Goal: Task Accomplishment & Management: Complete application form

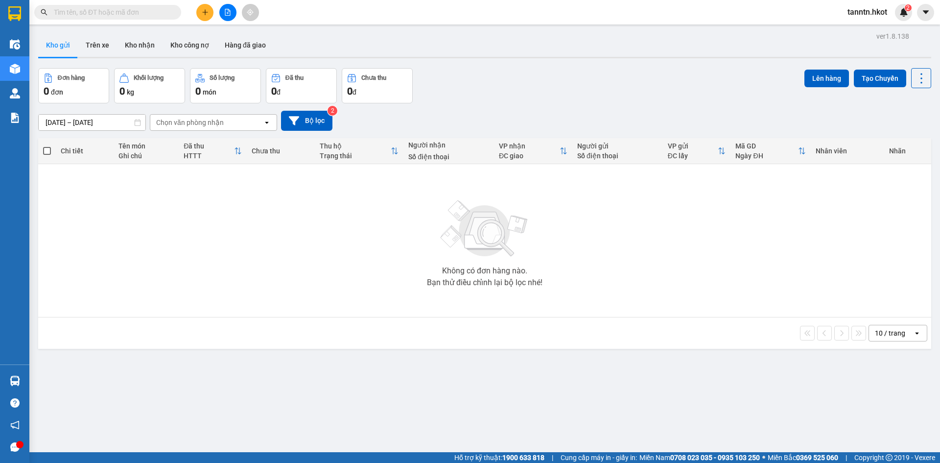
click at [161, 13] on input "text" at bounding box center [112, 12] width 116 height 11
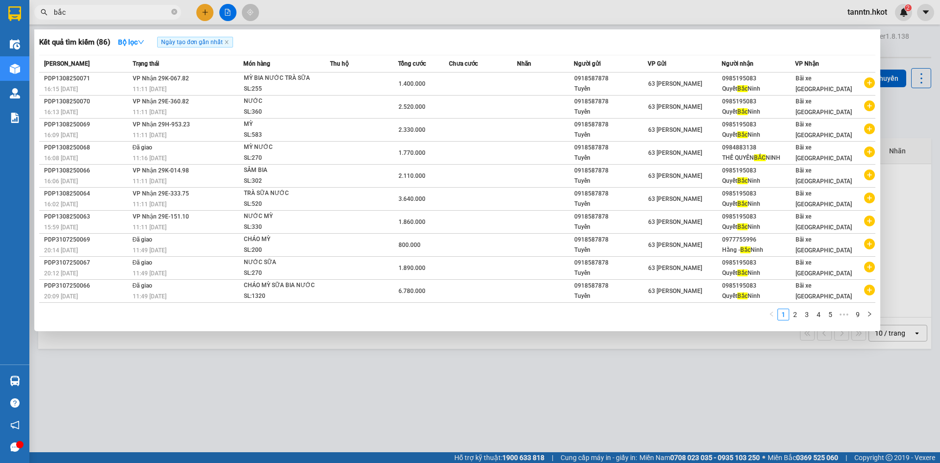
type input "bắc"
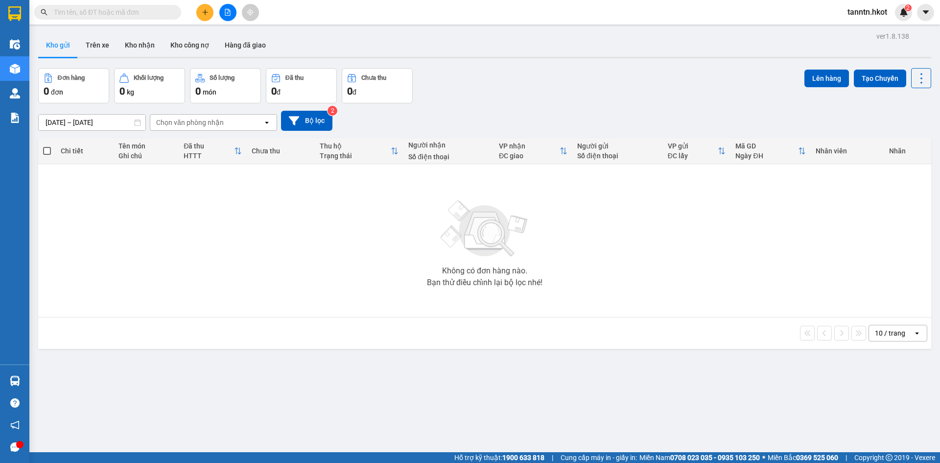
click at [156, 10] on input "text" at bounding box center [112, 12] width 116 height 11
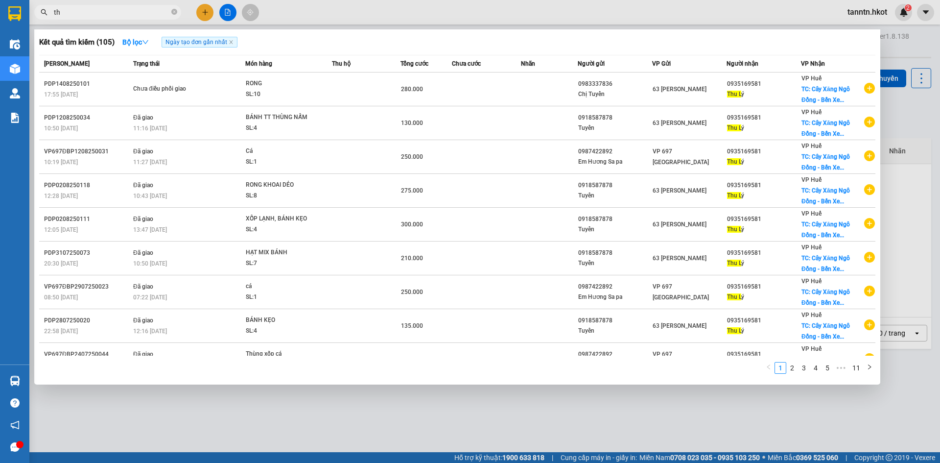
type input "t"
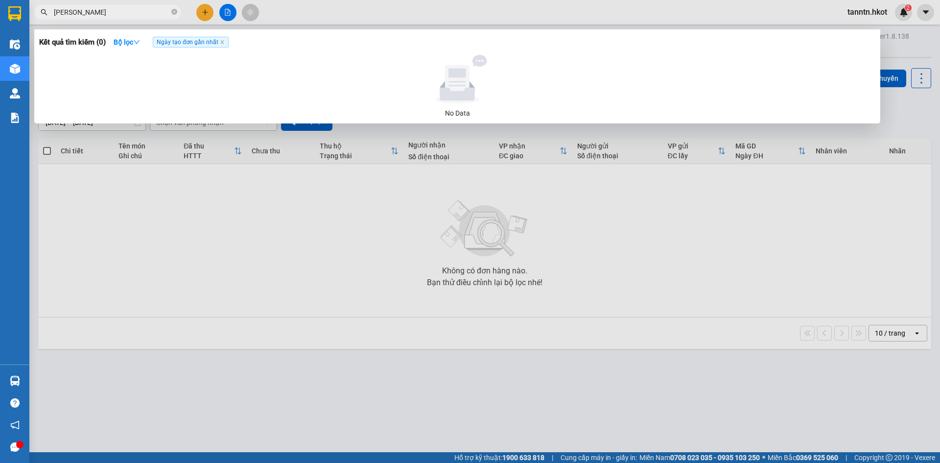
click at [54, 8] on input "[PERSON_NAME]" at bounding box center [112, 12] width 116 height 11
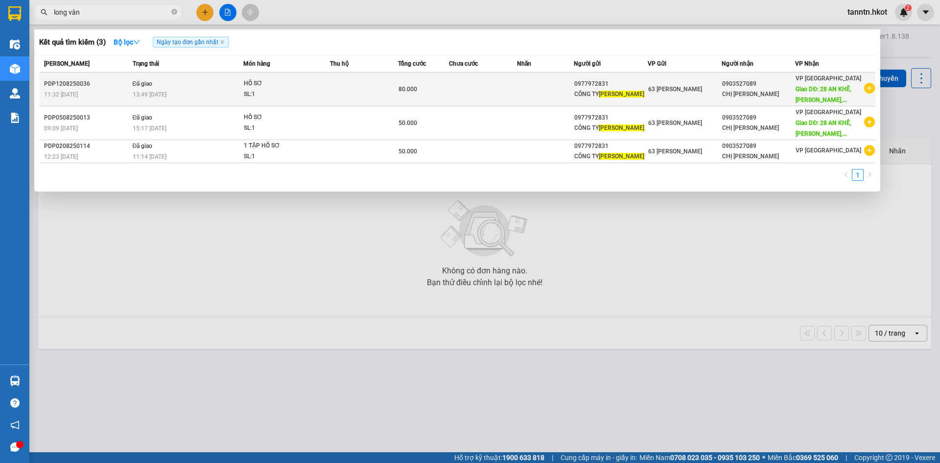
type input "long vân"
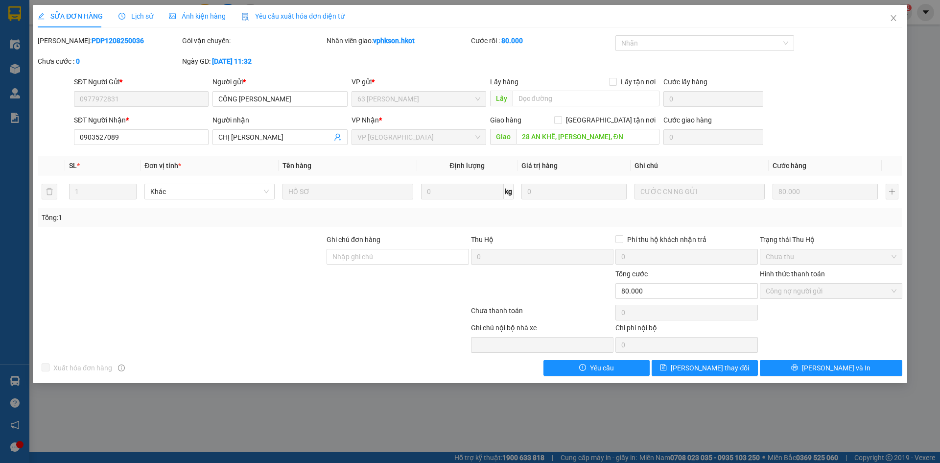
type input "0977972831"
type input "CÔNG [PERSON_NAME]"
type input "0903527089"
type input "CHỊ [PERSON_NAME]"
type input "28 AN KHÊ, [PERSON_NAME], ĐN"
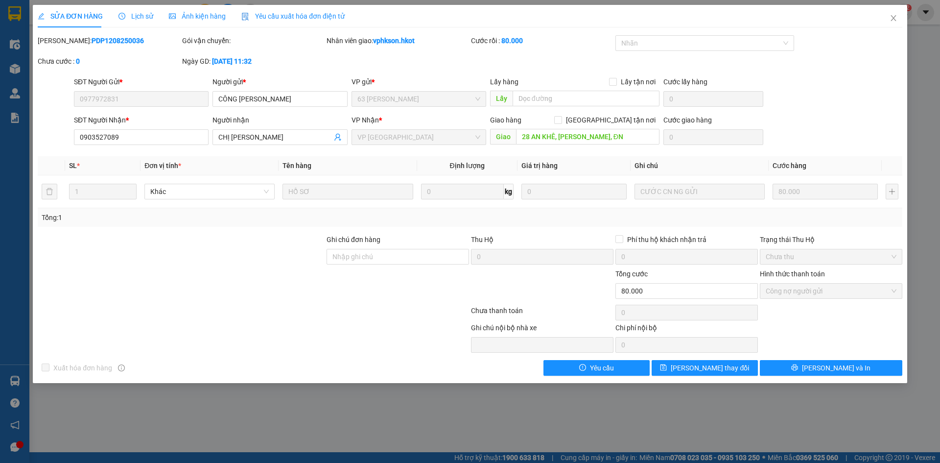
type input "80.000"
click at [898, 14] on span "Close" at bounding box center [893, 18] width 27 height 27
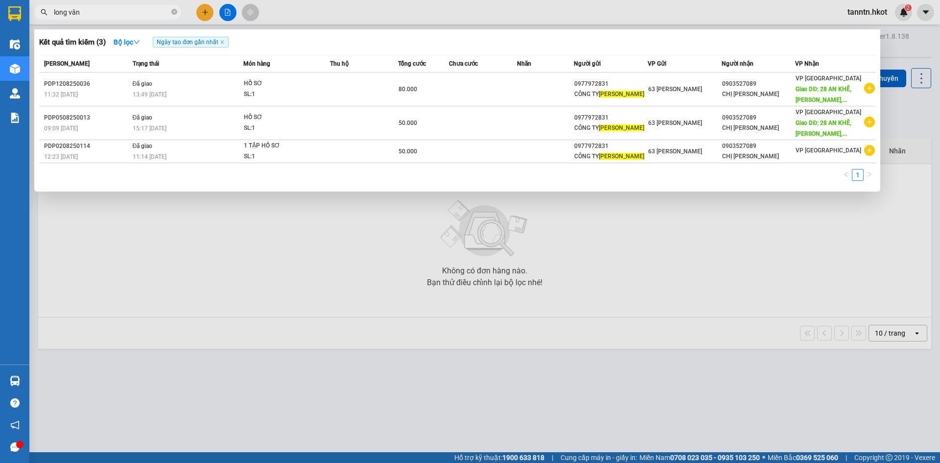
drag, startPoint x: 140, startPoint y: 16, endPoint x: 50, endPoint y: 23, distance: 90.8
click at [35, 19] on div "long vân" at bounding box center [95, 12] width 191 height 15
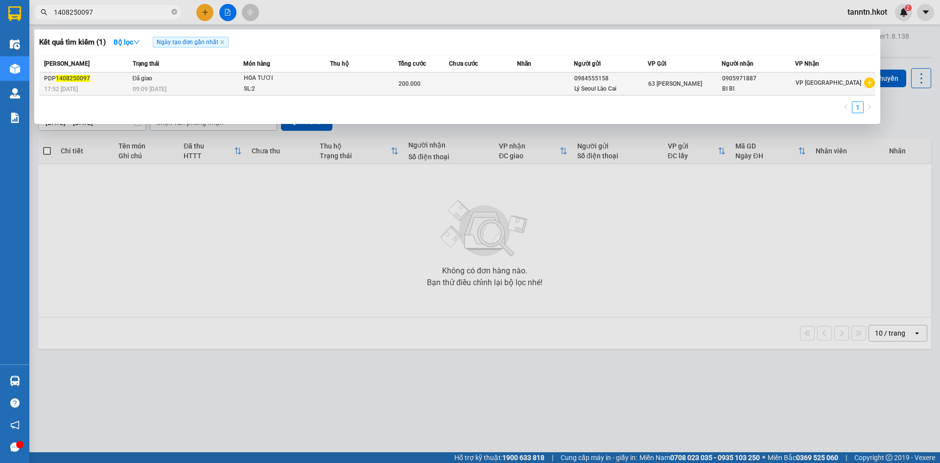
type input "1408250097"
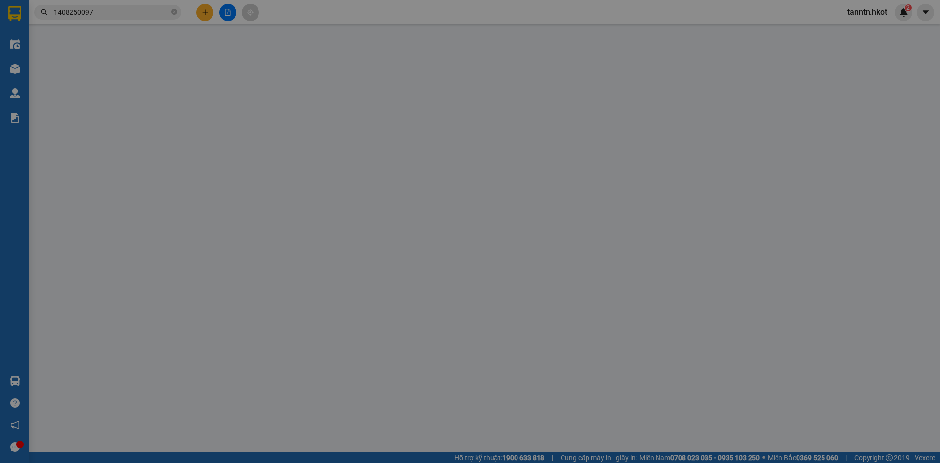
type input "0984555158"
type input "Lý Seoul Lào Cai"
type input "0905971887"
type input "BI BI"
type input "200.000"
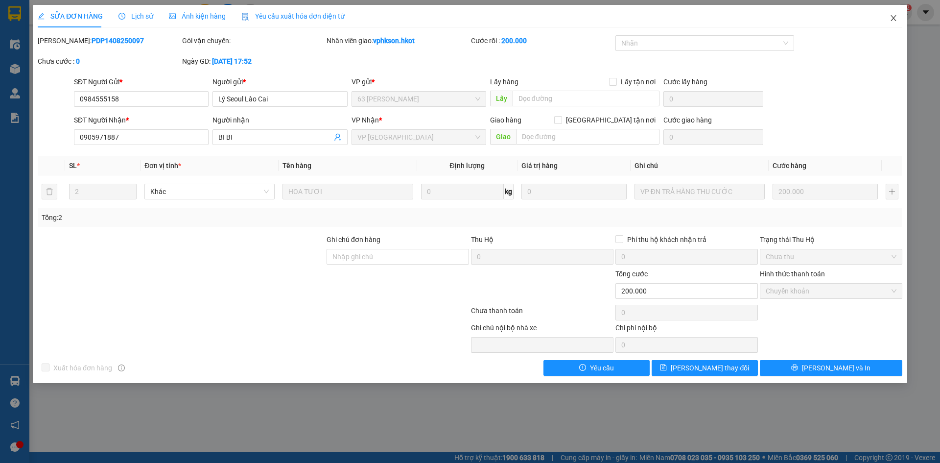
click at [900, 17] on span "Close" at bounding box center [893, 18] width 27 height 27
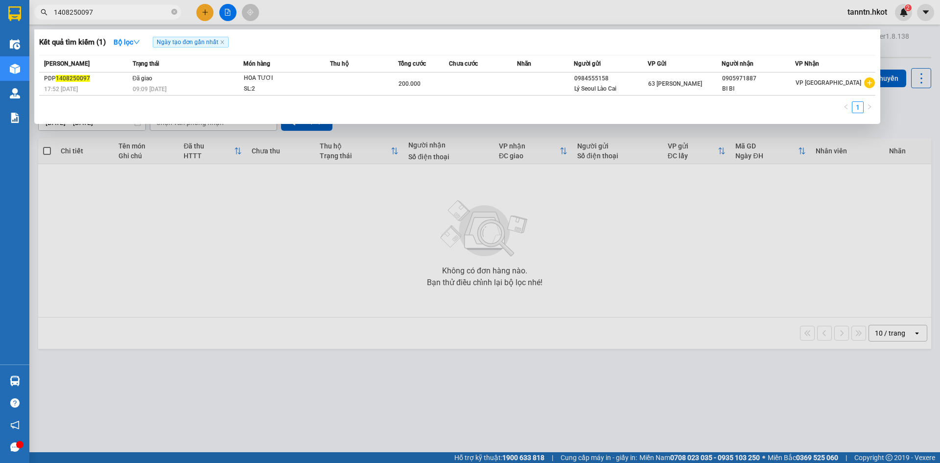
drag, startPoint x: 110, startPoint y: 13, endPoint x: 53, endPoint y: 11, distance: 56.8
click at [53, 11] on span "1408250097" at bounding box center [107, 12] width 147 height 15
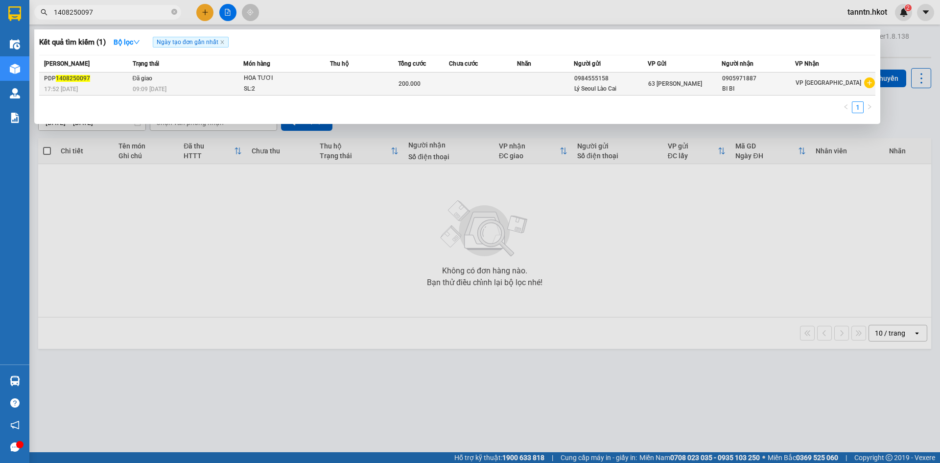
paste input "0886016690"
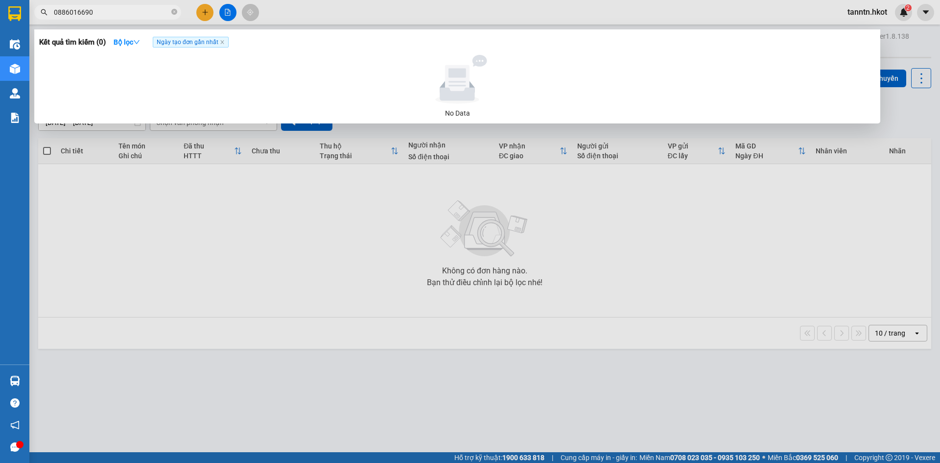
type input "0886016690"
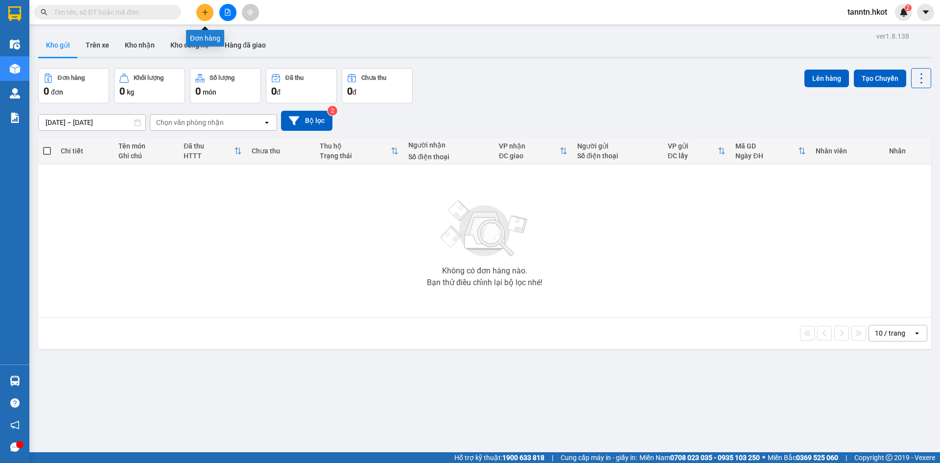
click at [205, 9] on icon "plus" at bounding box center [205, 12] width 7 height 7
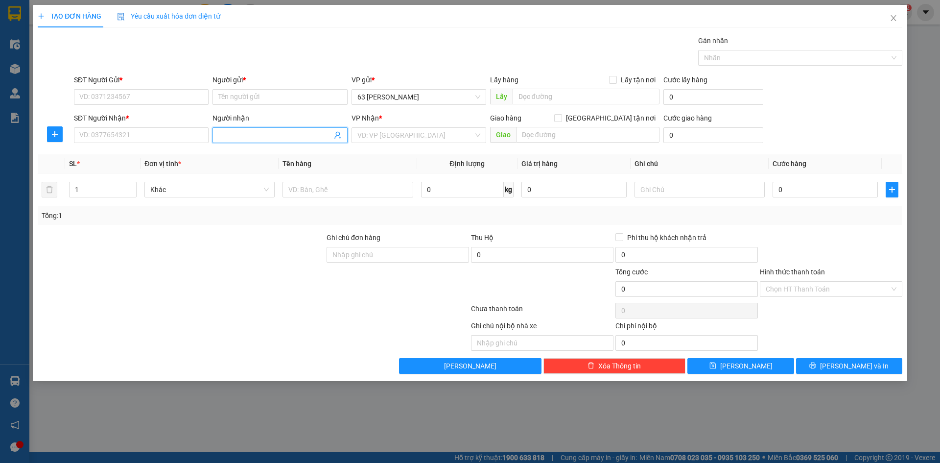
click at [294, 136] on input "Người nhận" at bounding box center [274, 135] width 113 height 11
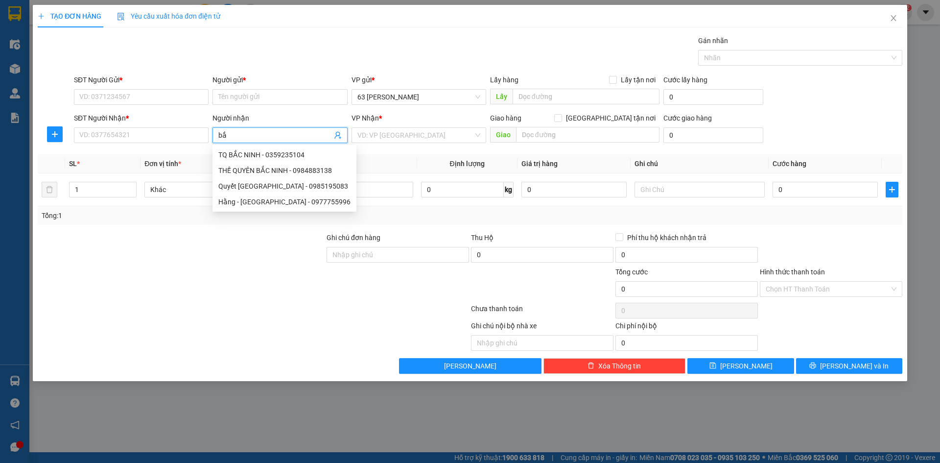
type input "b"
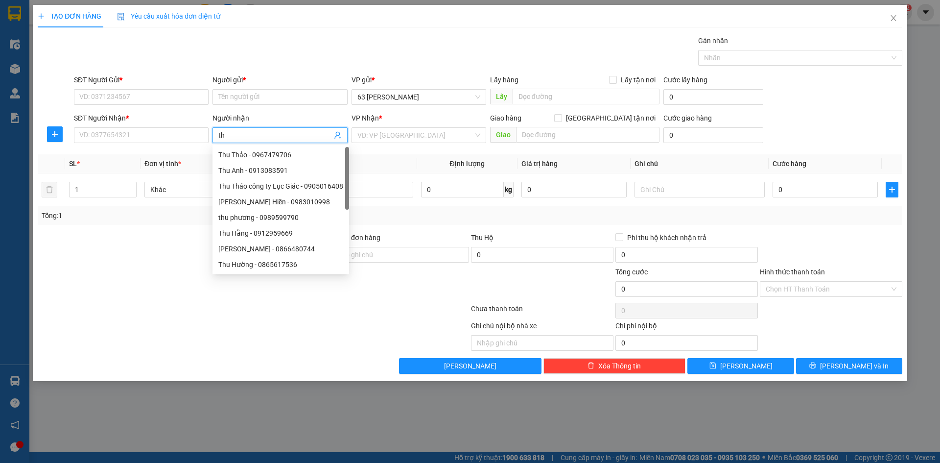
type input "t"
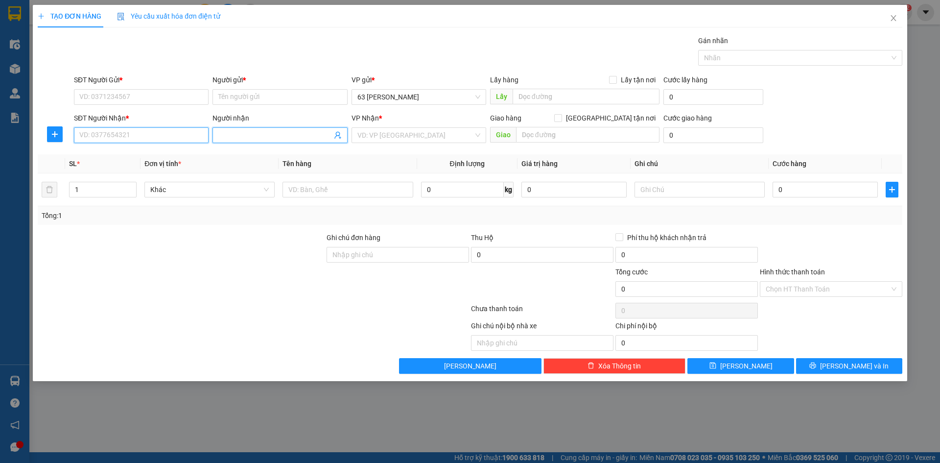
click at [168, 132] on input "SĐT Người Nhận *" at bounding box center [141, 135] width 135 height 16
type input "6690"
click at [896, 12] on span "Close" at bounding box center [893, 18] width 27 height 27
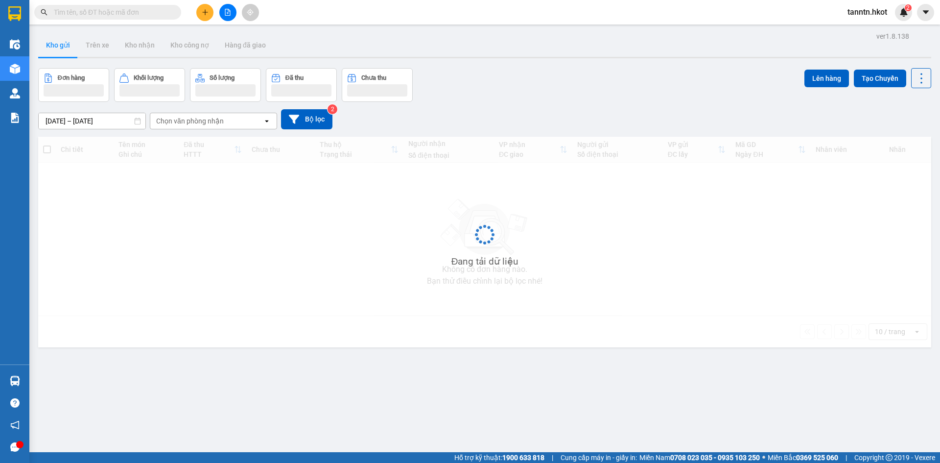
click at [139, 12] on input "text" at bounding box center [112, 12] width 116 height 11
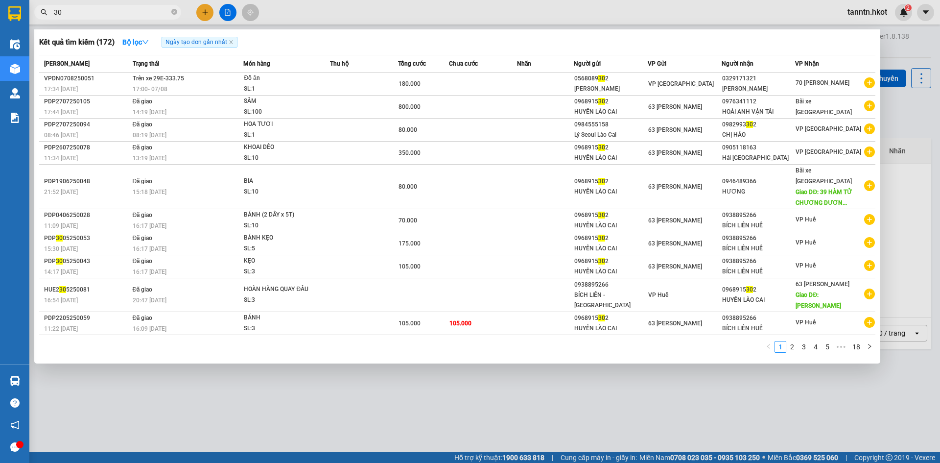
type input "3"
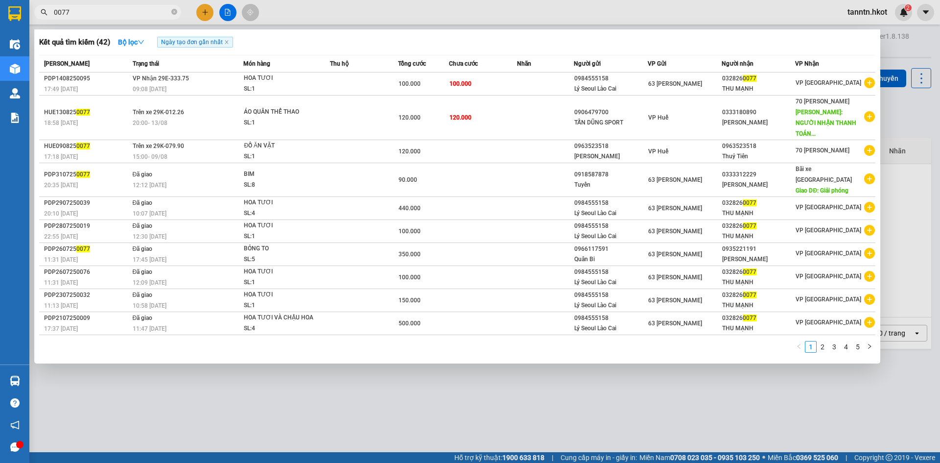
drag, startPoint x: 115, startPoint y: 13, endPoint x: 18, endPoint y: 16, distance: 97.5
click at [18, 16] on section "Kết quả tìm kiếm ( 42 ) Bộ lọc Ngày tạo đơn gần nhất Mã ĐH Trạng thái Món hàng …" at bounding box center [470, 231] width 940 height 463
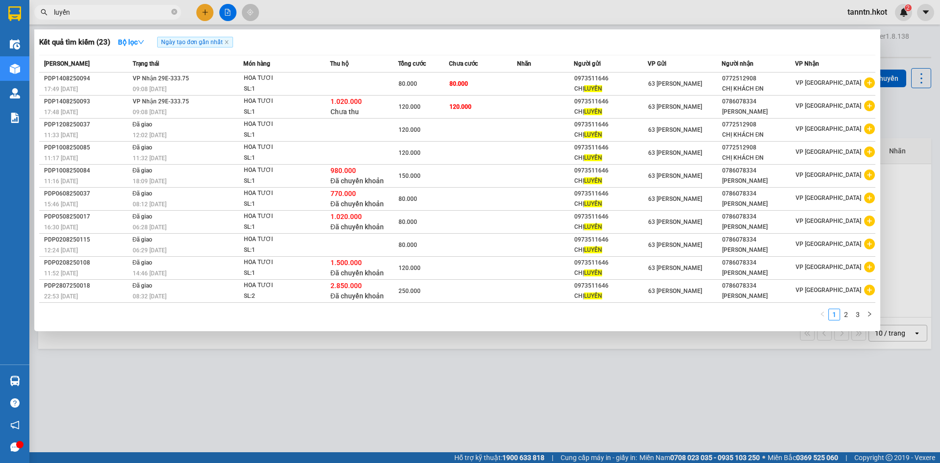
type input "luyến"
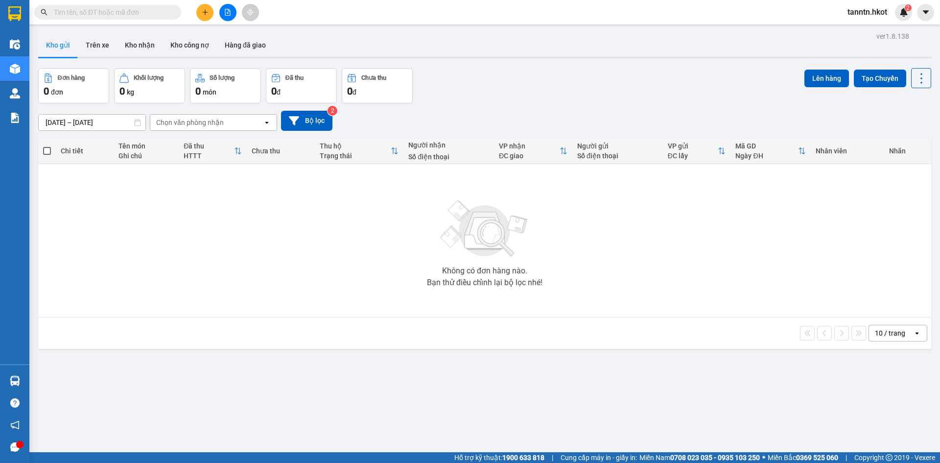
click at [103, 11] on input "text" at bounding box center [112, 12] width 116 height 11
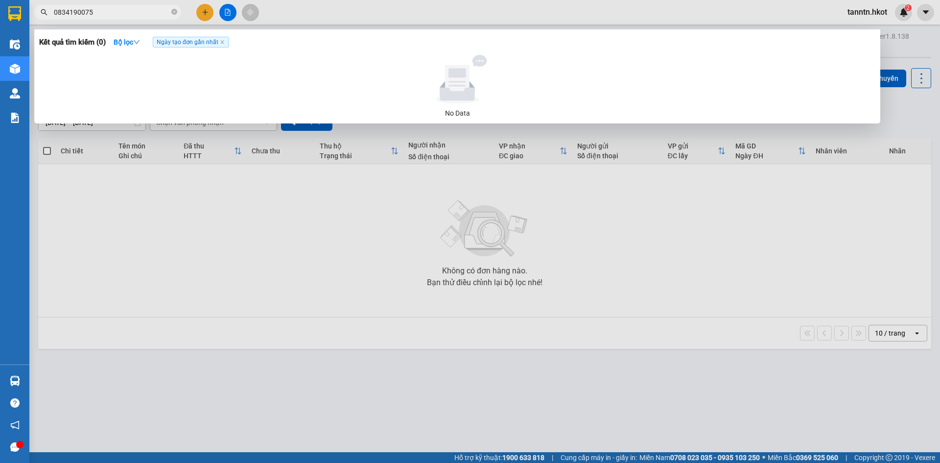
drag, startPoint x: 104, startPoint y: 11, endPoint x: 0, endPoint y: 6, distance: 104.4
click at [0, 6] on section "Kết quả tìm kiếm ( 0 ) Bộ lọc Ngày tạo đơn gần nhất No Data 0834190075 tanntn.h…" at bounding box center [470, 231] width 940 height 463
type input "0"
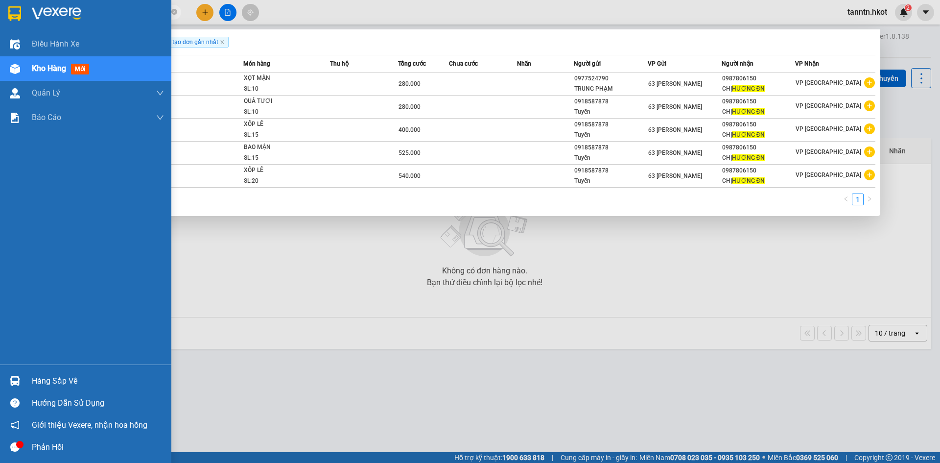
drag, startPoint x: 121, startPoint y: 14, endPoint x: 0, endPoint y: 16, distance: 120.9
click at [0, 16] on section "Kết quả tìm kiếm ( 5 ) Bộ lọc Ngày tạo đơn gần nhất Mã ĐH Trạng thái Món hàng T…" at bounding box center [470, 231] width 940 height 463
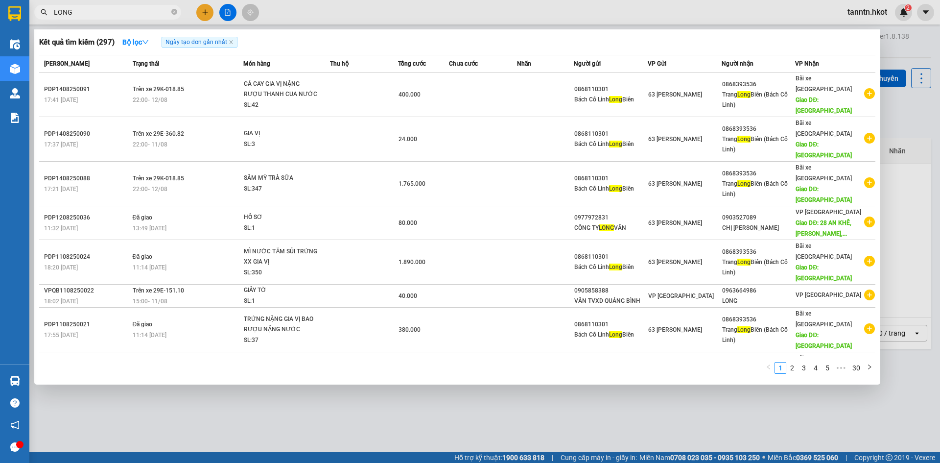
drag, startPoint x: 90, startPoint y: 7, endPoint x: 0, endPoint y: 16, distance: 90.5
click at [86, 8] on input "LONG" at bounding box center [112, 12] width 116 height 11
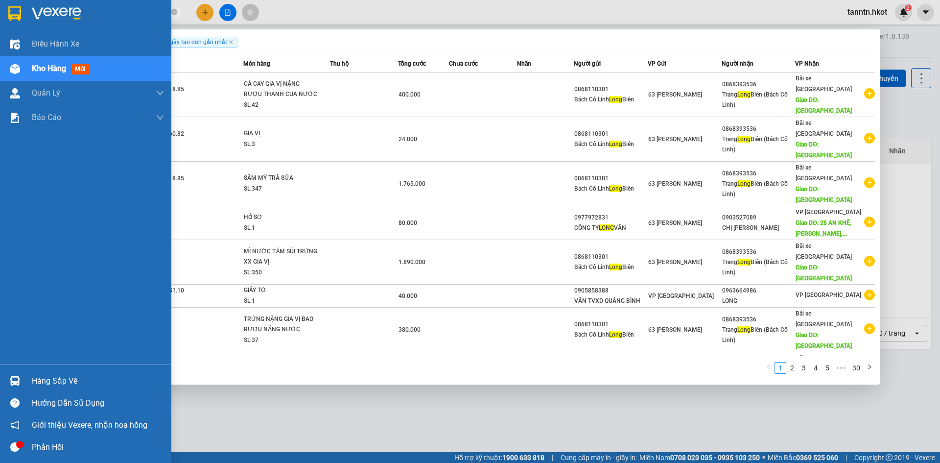
click at [0, 16] on div at bounding box center [85, 16] width 171 height 32
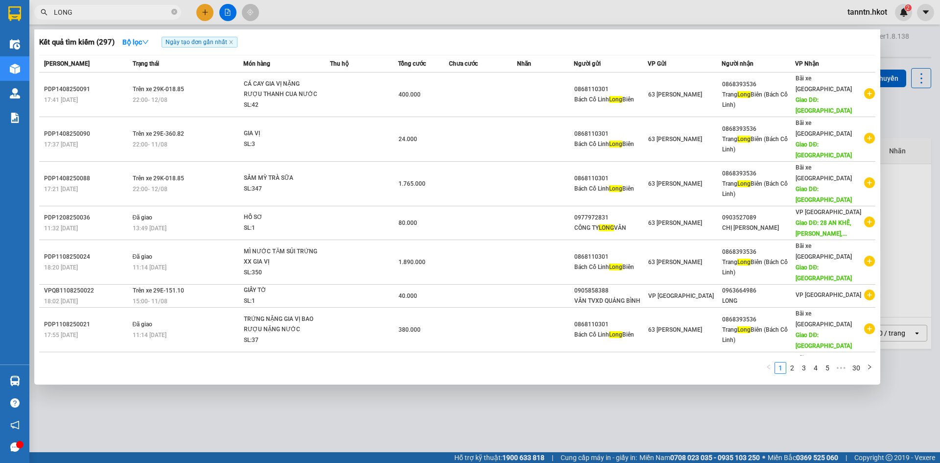
click at [109, 10] on input "LONG" at bounding box center [112, 12] width 116 height 11
type input "L"
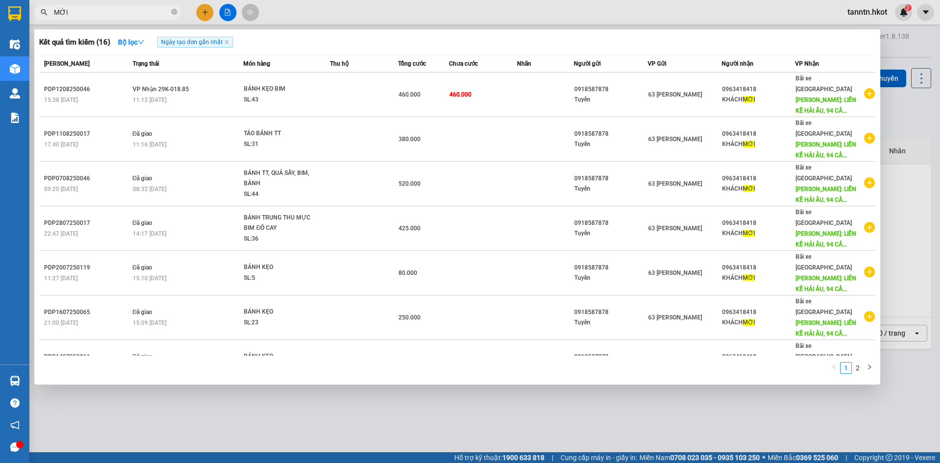
type input "MỚI"
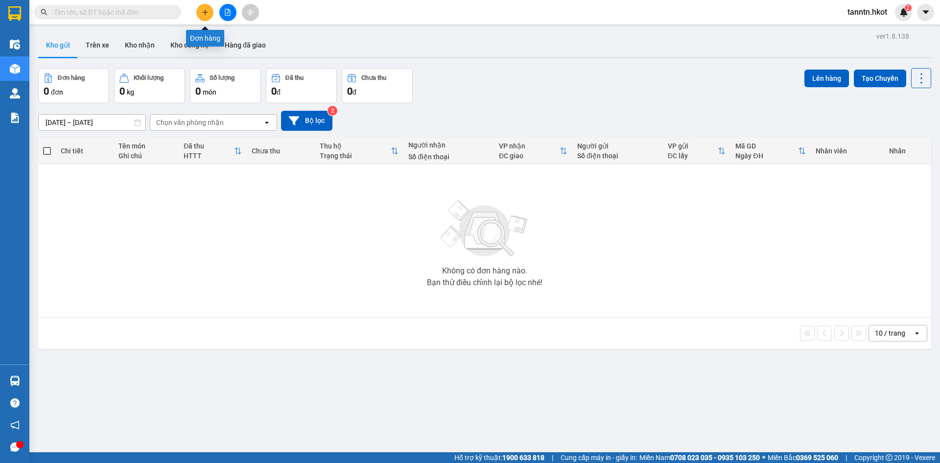
click at [202, 9] on icon "plus" at bounding box center [205, 12] width 7 height 7
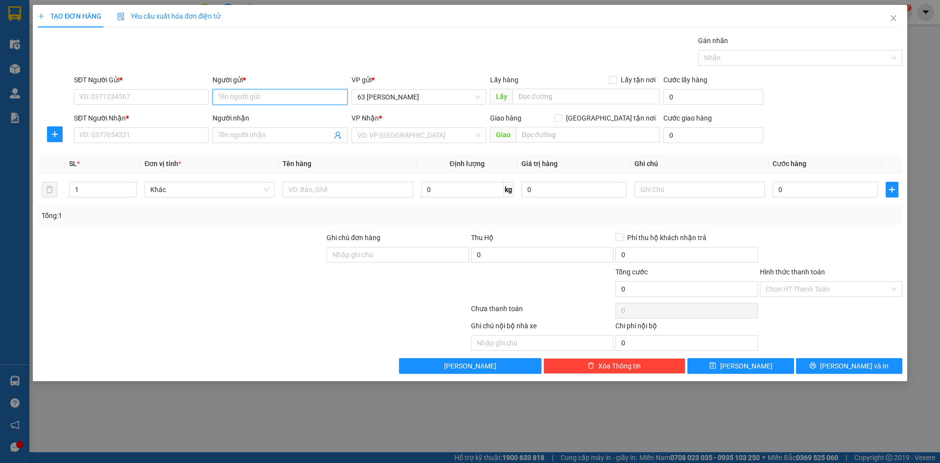
click at [280, 94] on input "Người gửi *" at bounding box center [279, 97] width 135 height 16
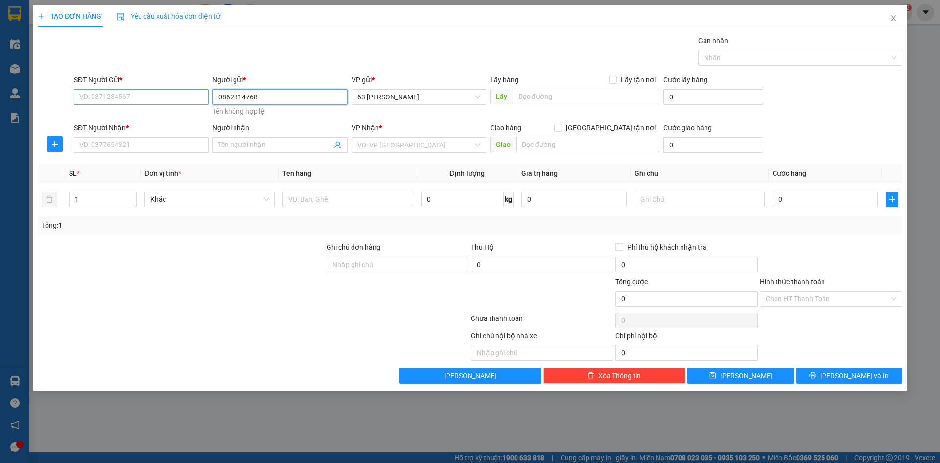
drag, startPoint x: 184, startPoint y: 98, endPoint x: 124, endPoint y: 103, distance: 59.4
click at [128, 100] on div "SĐT Người Gửi * VD: 0371234567 Người gửi * 0862814768 0862814768 Tên không hợp …" at bounding box center [488, 96] width 832 height 44
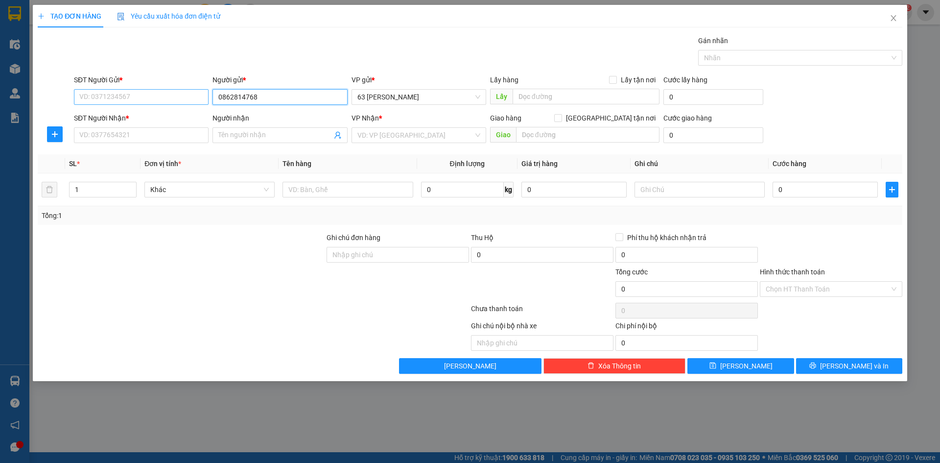
type input "0862814768"
click at [161, 94] on input "SĐT Người Gửi *" at bounding box center [141, 97] width 135 height 16
paste input "0862814768"
type input "0862814768"
drag, startPoint x: 233, startPoint y: 98, endPoint x: 163, endPoint y: 98, distance: 70.0
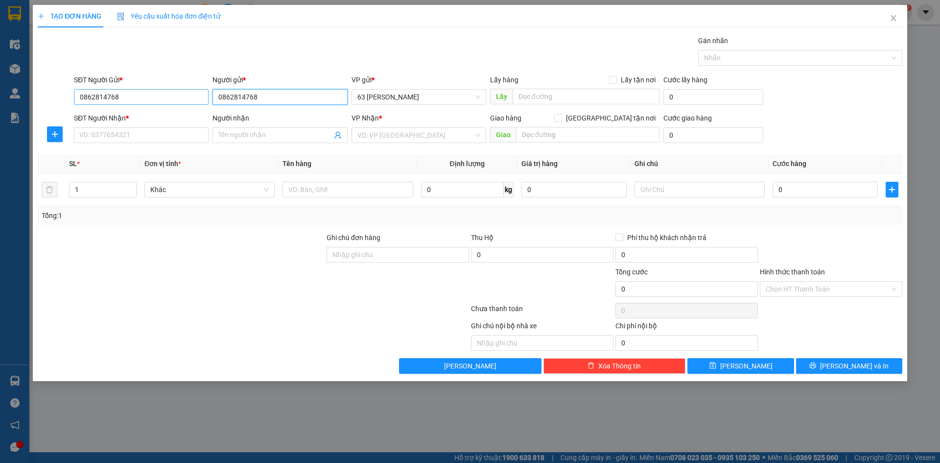
click at [164, 98] on div "SĐT Người Gửi * 0862814768 0862814768 Người gửi * 0862814768 VP gửi * 63 Phan Đ…" at bounding box center [488, 91] width 832 height 34
type input "TRANG LC"
click at [183, 136] on input "SĐT Người Nhận *" at bounding box center [141, 135] width 135 height 16
type input "0793352258"
click at [252, 130] on input "Người nhận" at bounding box center [274, 135] width 113 height 11
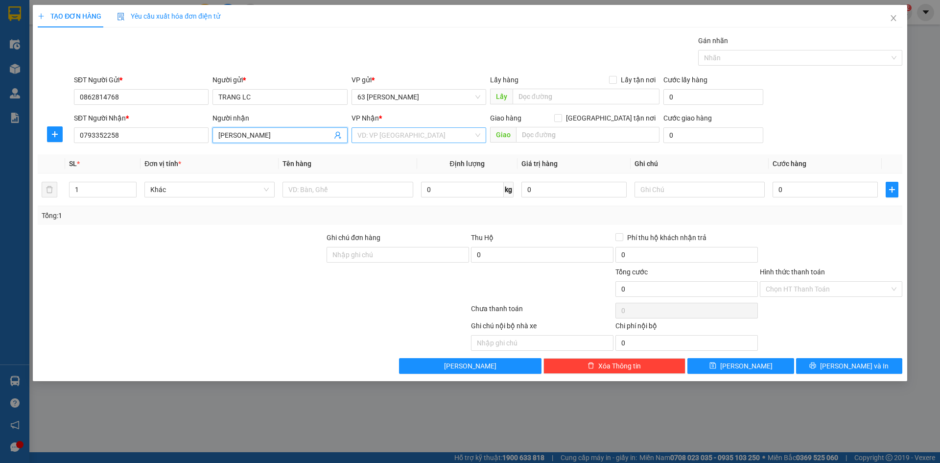
type input "BÙI KIÊN"
click at [370, 134] on input "search" at bounding box center [415, 135] width 116 height 15
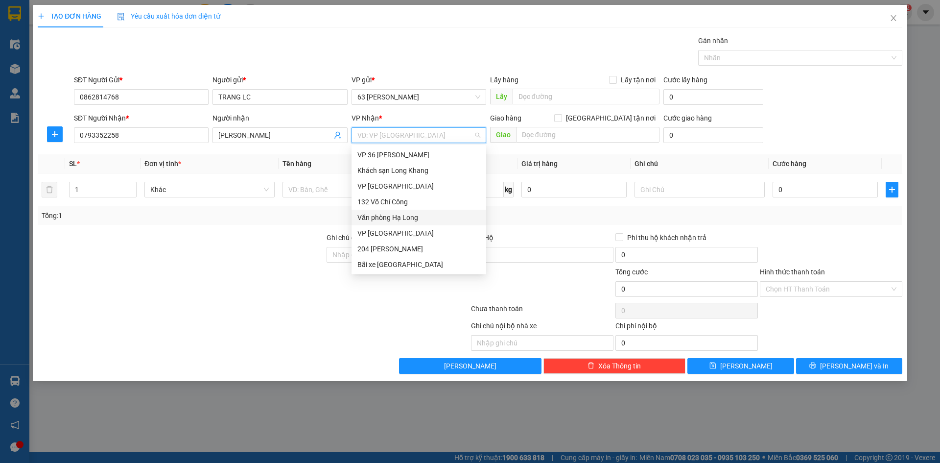
click at [416, 218] on div "Văn phòng Hạ Long" at bounding box center [418, 217] width 123 height 11
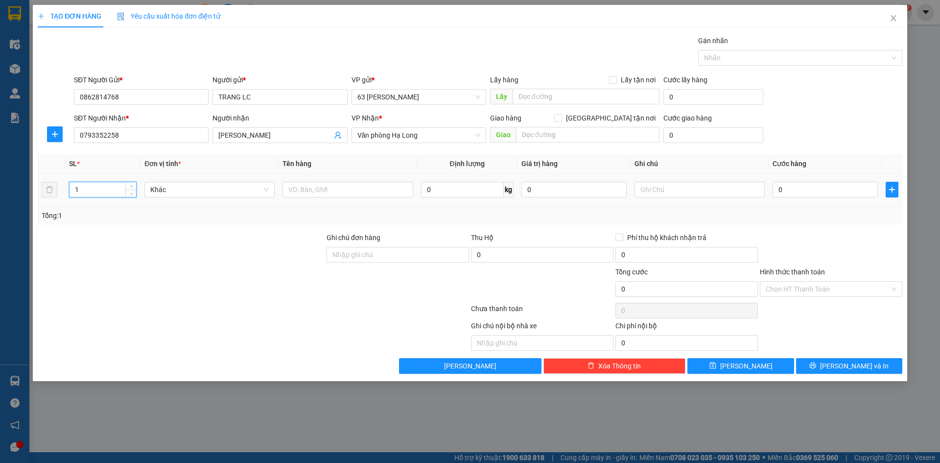
click at [101, 191] on input "1" at bounding box center [103, 189] width 67 height 15
type input "3"
click at [373, 192] on input "text" at bounding box center [347, 190] width 130 height 16
type input "RAU THỊT HỘP NƯỚC"
click at [685, 188] on input "text" at bounding box center [699, 190] width 130 height 16
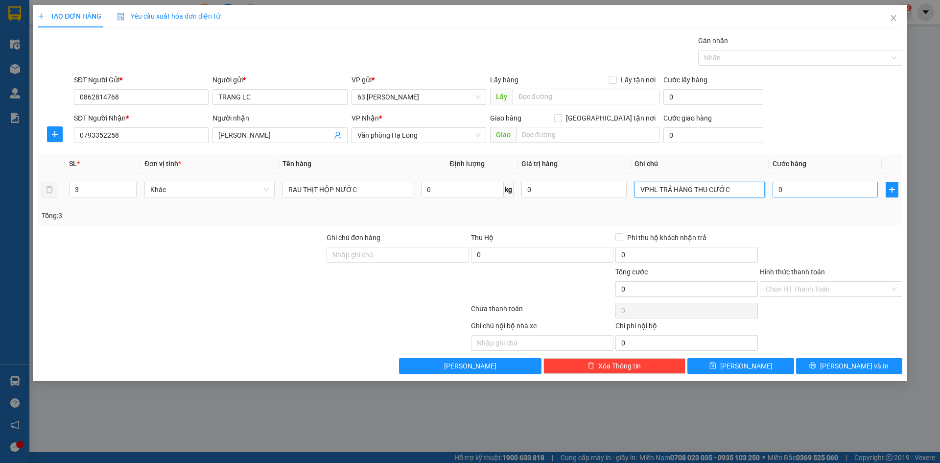
type input "VPHL TRẢ HÀNG THU CƯỚC"
click at [813, 189] on input "0" at bounding box center [824, 190] width 105 height 16
type input "001"
type input "1"
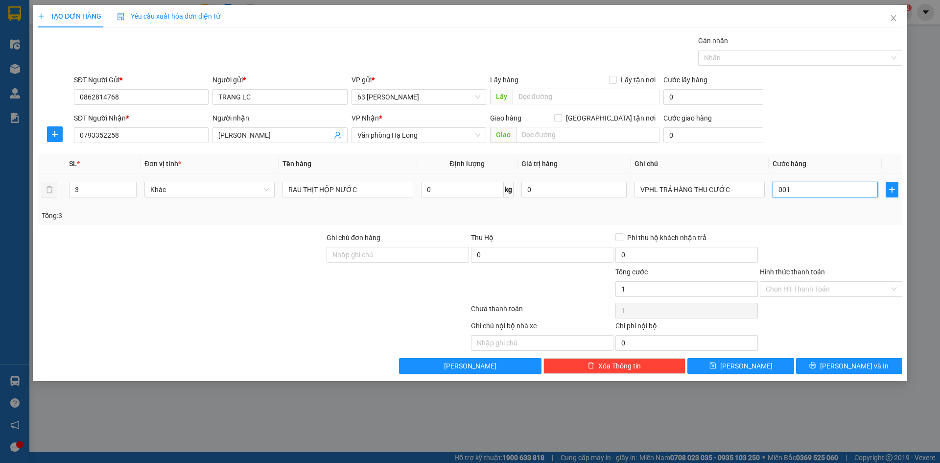
type input "0.010"
type input "10"
type input "00.100"
type input "100"
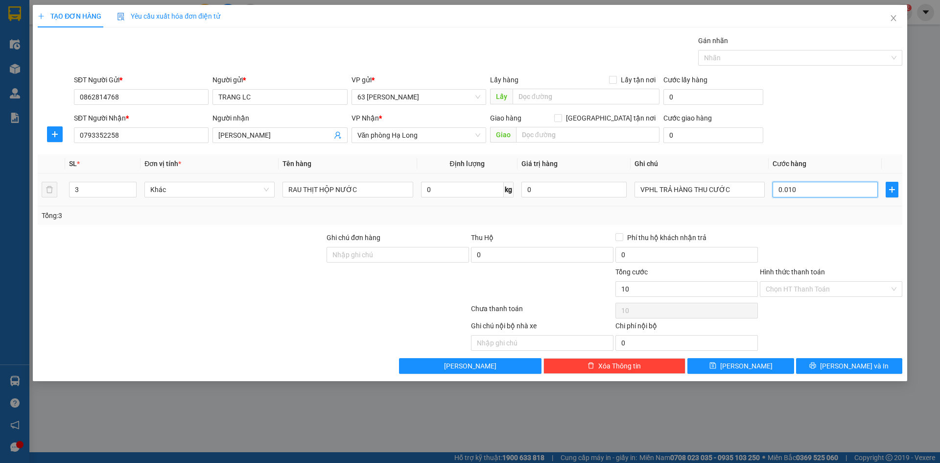
type input "100"
type input "0.001.000"
type input "1.000"
type input "000.010.000"
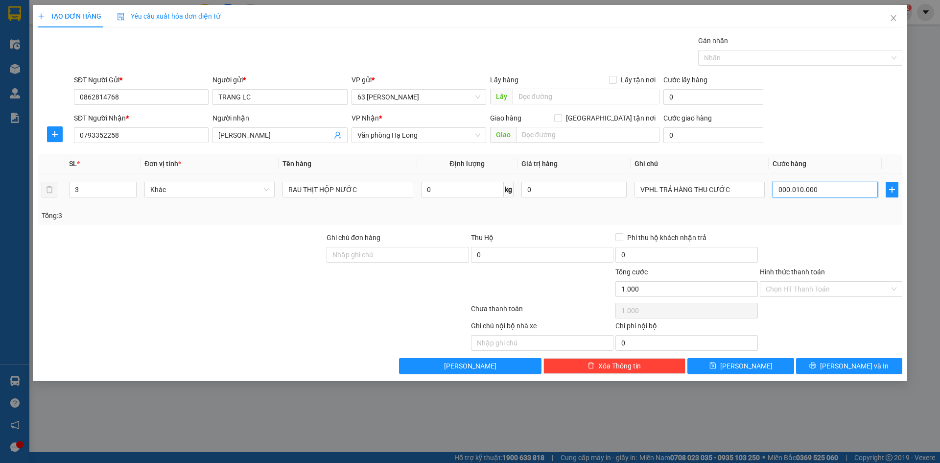
type input "10.000"
type input "00.000.100.000"
type input "100.000"
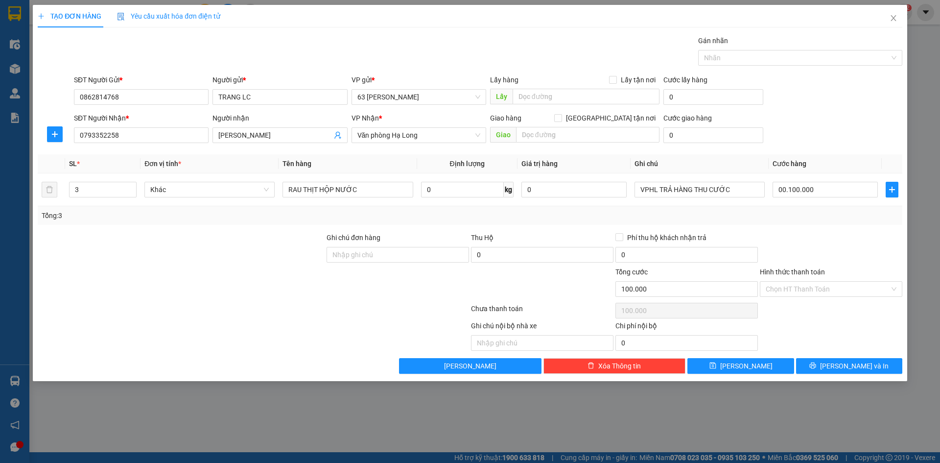
click at [819, 239] on div at bounding box center [831, 249] width 144 height 34
type input "100.000"
click at [855, 363] on span "[PERSON_NAME] và In" at bounding box center [854, 365] width 69 height 11
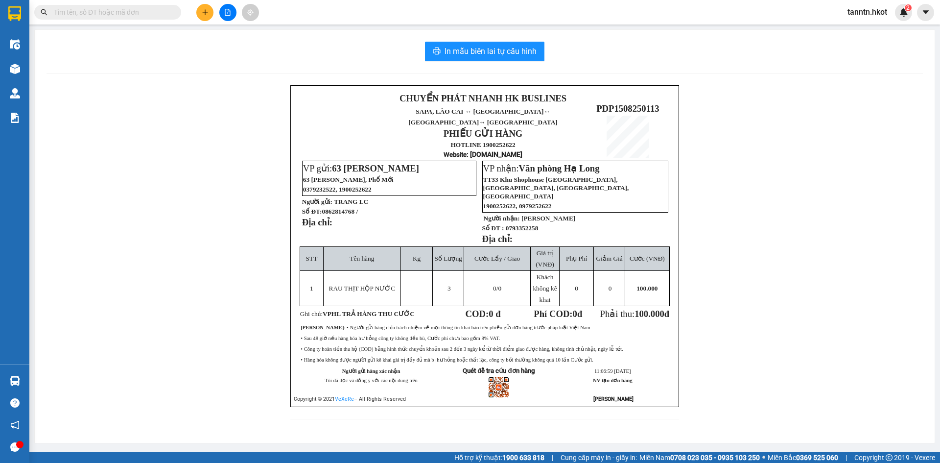
click at [139, 13] on input "text" at bounding box center [112, 12] width 116 height 11
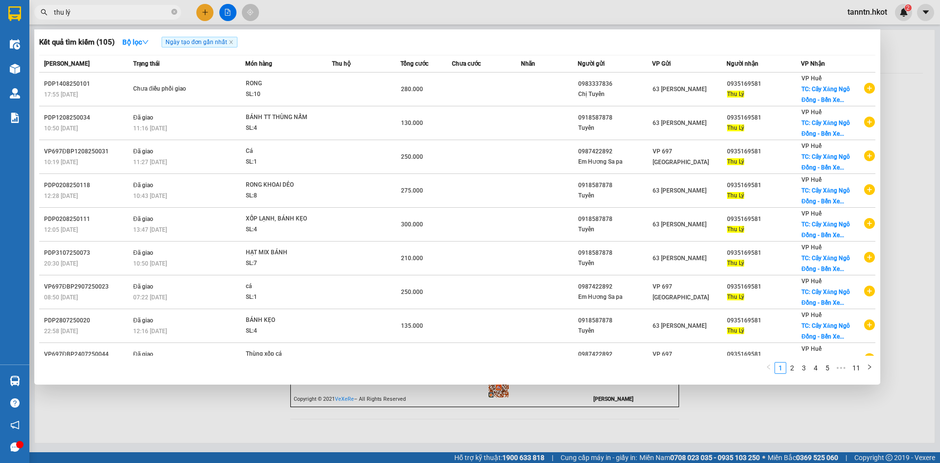
type input "thu lý"
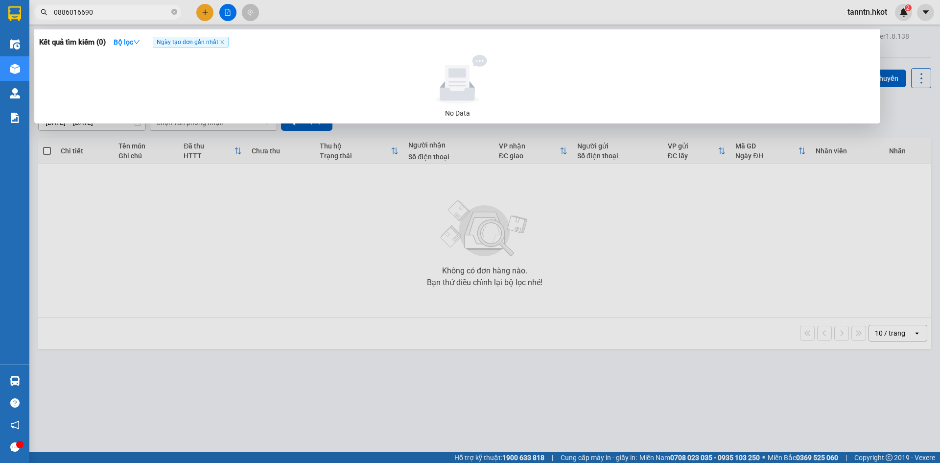
drag, startPoint x: 173, startPoint y: 10, endPoint x: 167, endPoint y: 51, distance: 41.5
click at [173, 9] on icon "close-circle" at bounding box center [174, 12] width 6 height 6
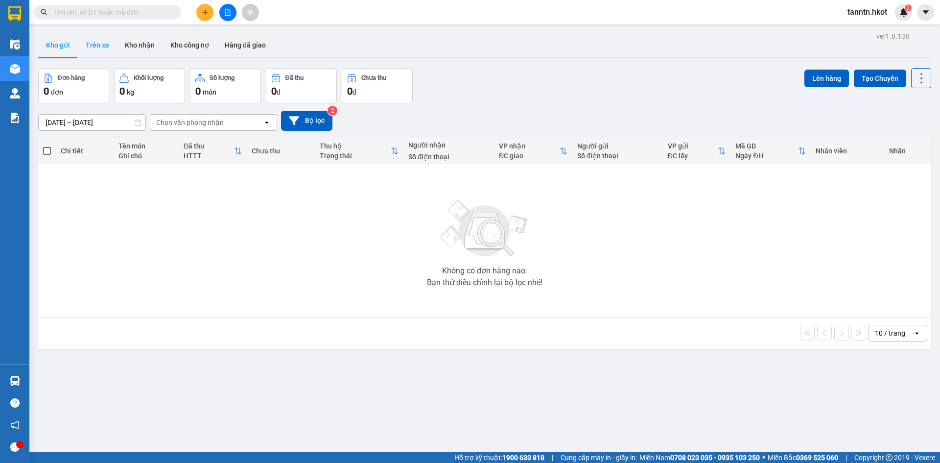
click at [89, 44] on button "Trên xe" at bounding box center [97, 44] width 39 height 23
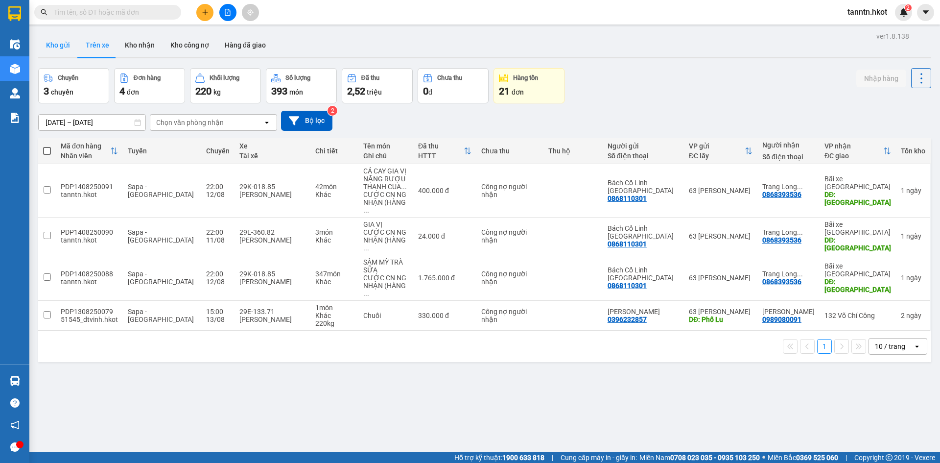
click at [59, 48] on button "Kho gửi" at bounding box center [58, 44] width 40 height 23
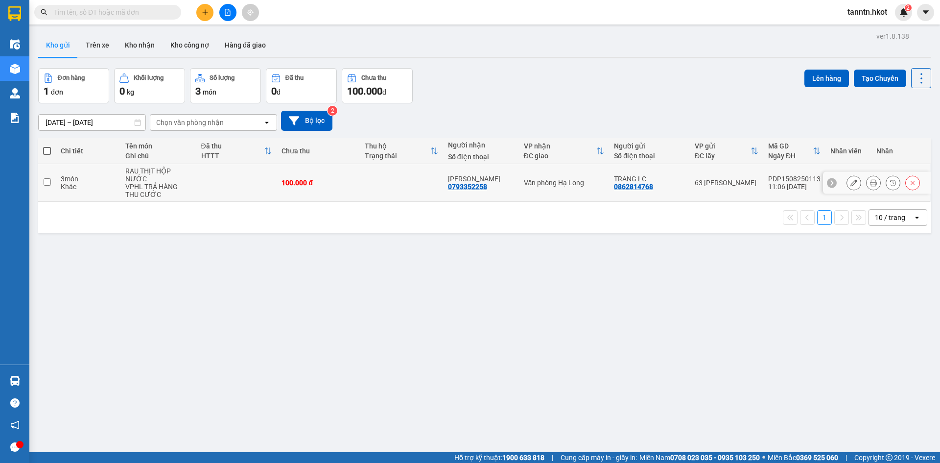
click at [191, 170] on div "RAU THỊT HỘP NƯỚC" at bounding box center [158, 175] width 66 height 16
checkbox input "true"
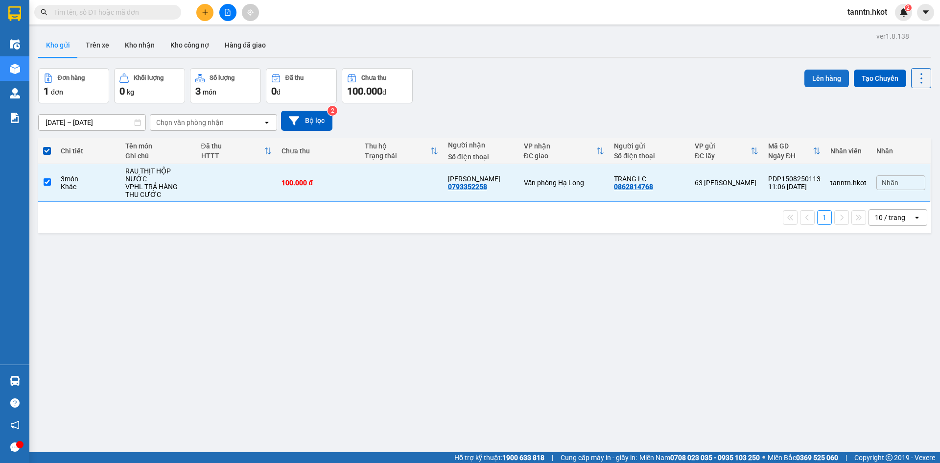
click at [817, 77] on button "Lên hàng" at bounding box center [826, 79] width 45 height 18
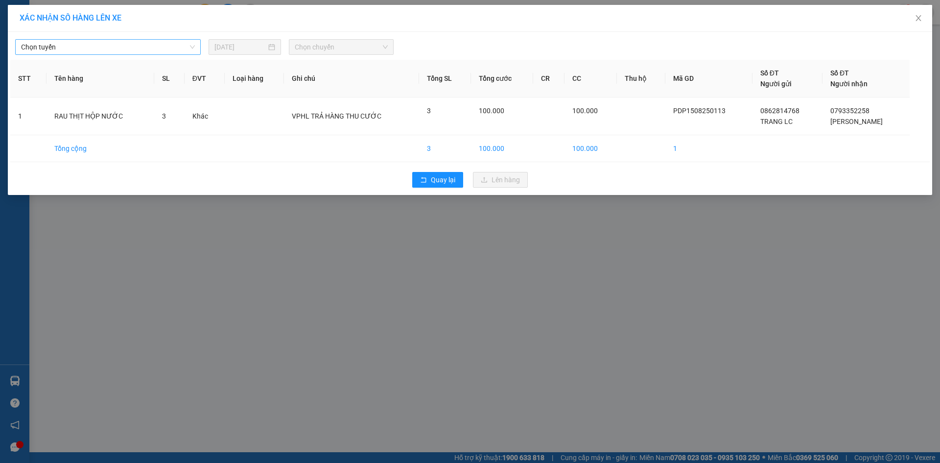
click at [144, 44] on span "Chọn tuyến" at bounding box center [108, 47] width 174 height 15
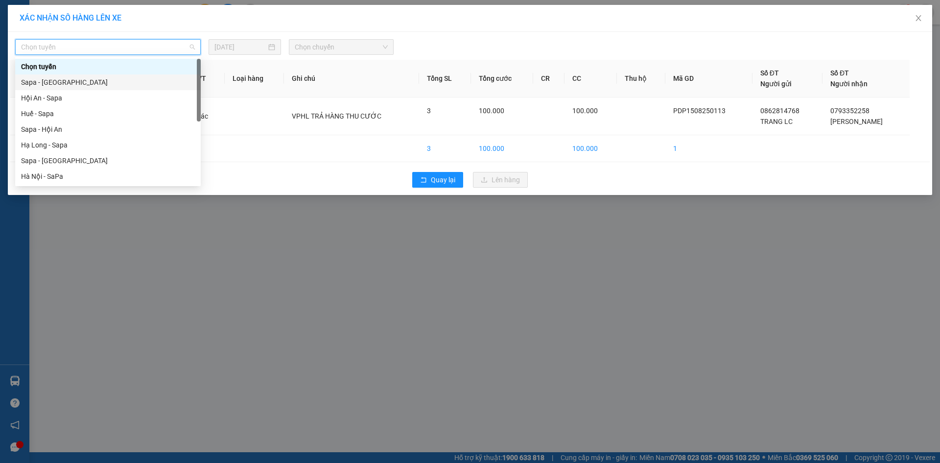
click at [138, 80] on div "Sapa - Hà Nội" at bounding box center [108, 82] width 174 height 11
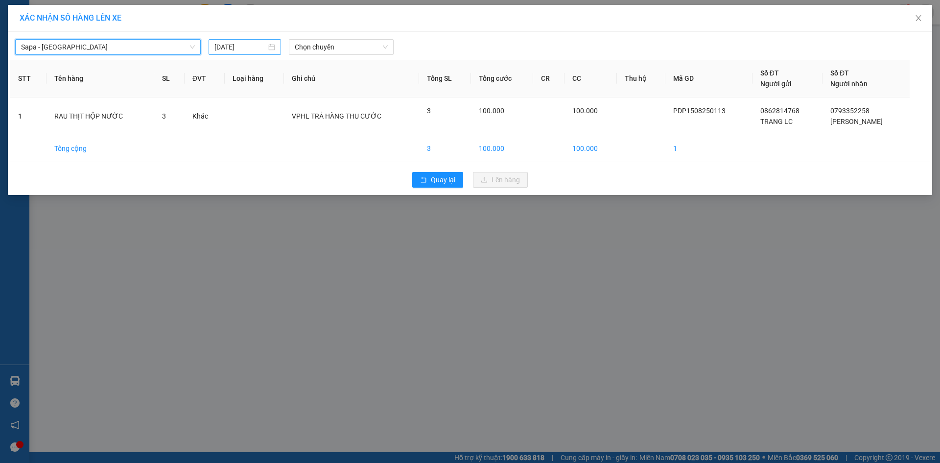
click at [260, 51] on input "15/08/2025" at bounding box center [240, 47] width 52 height 11
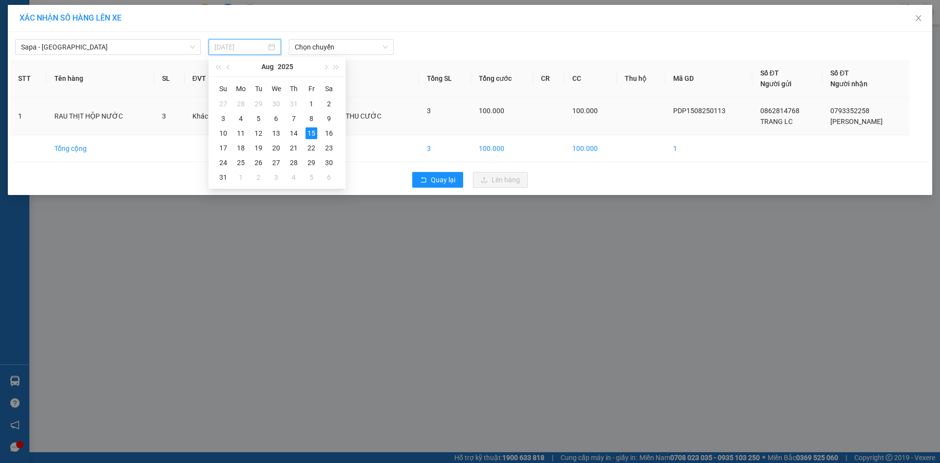
click at [293, 134] on div "14" at bounding box center [294, 133] width 12 height 12
type input "14/08/2025"
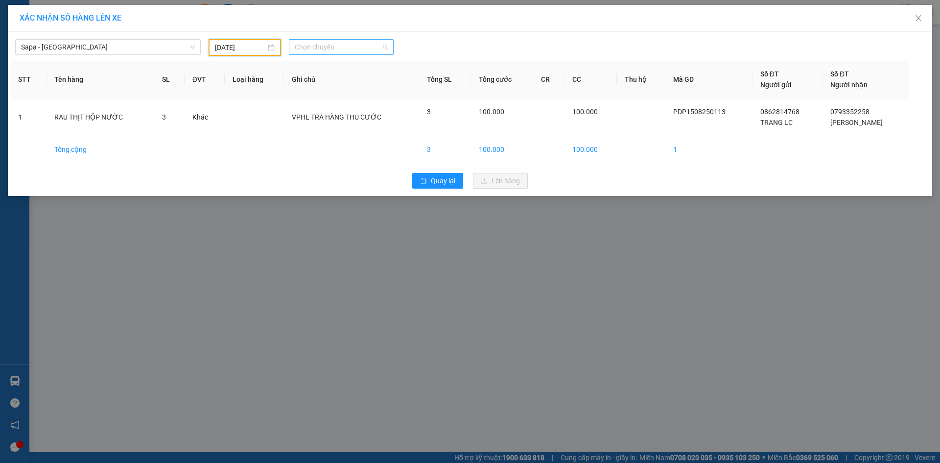
click at [326, 46] on span "Chọn chuyến" at bounding box center [341, 47] width 93 height 15
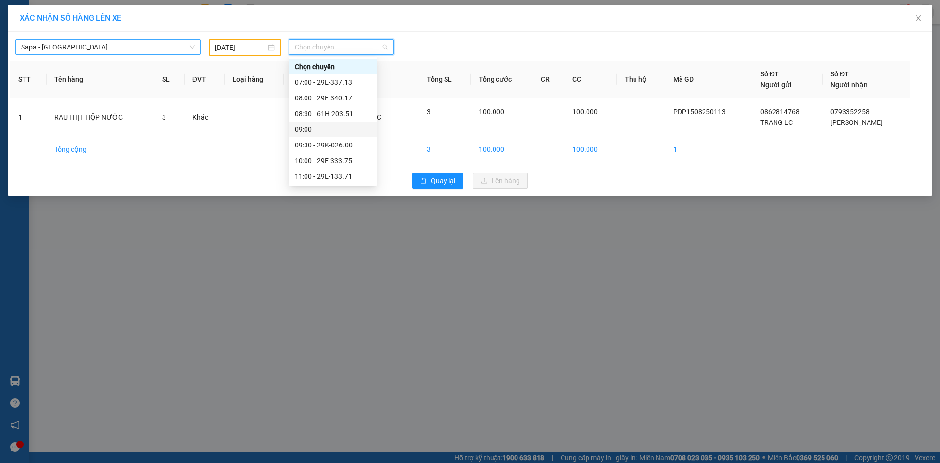
click at [151, 47] on span "Sapa - Hà Nội" at bounding box center [108, 47] width 174 height 15
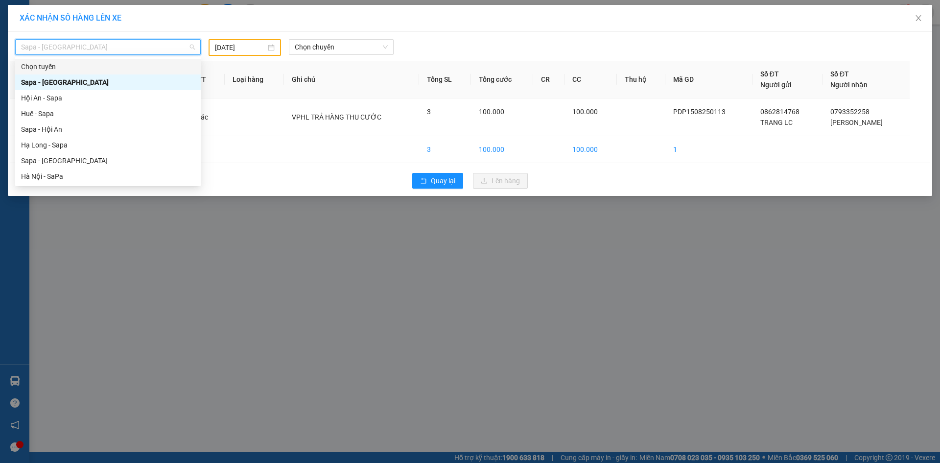
click at [120, 61] on div "Chọn tuyến" at bounding box center [107, 67] width 185 height 16
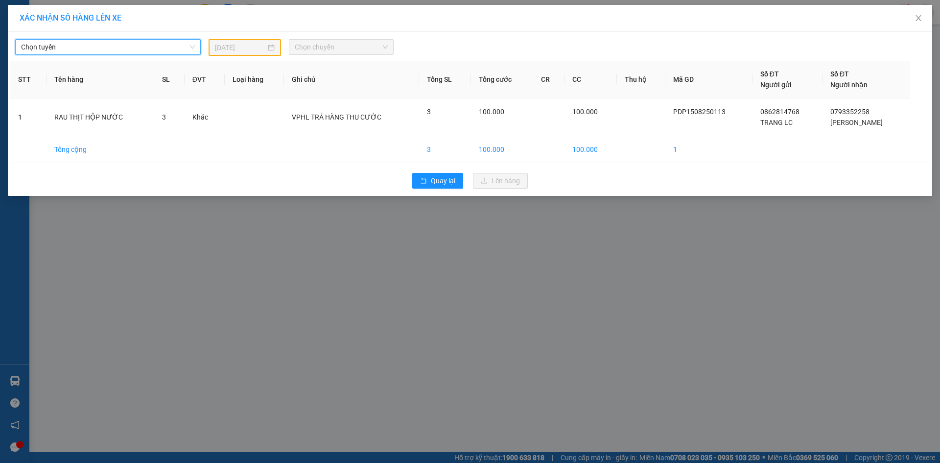
click at [299, 48] on span "Chọn chuyến" at bounding box center [341, 47] width 93 height 15
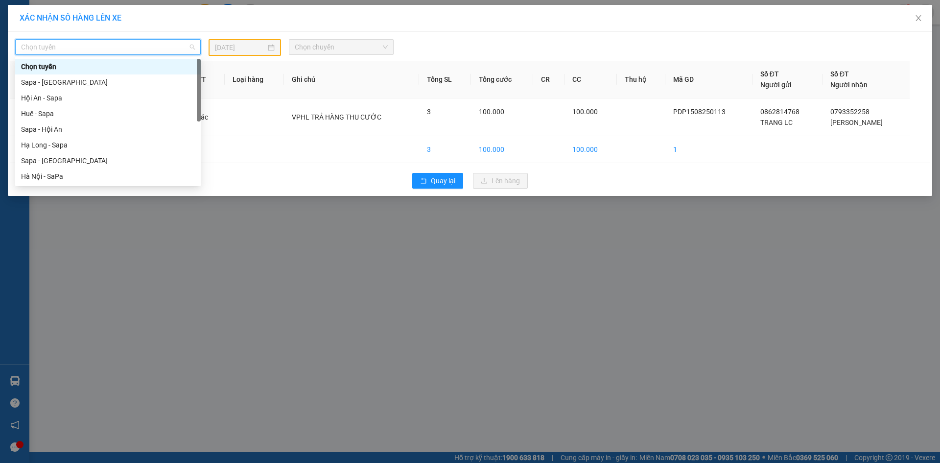
click at [152, 46] on span "Chọn tuyến" at bounding box center [108, 47] width 174 height 15
click at [138, 84] on div "Sapa - Hà Nội" at bounding box center [108, 82] width 174 height 11
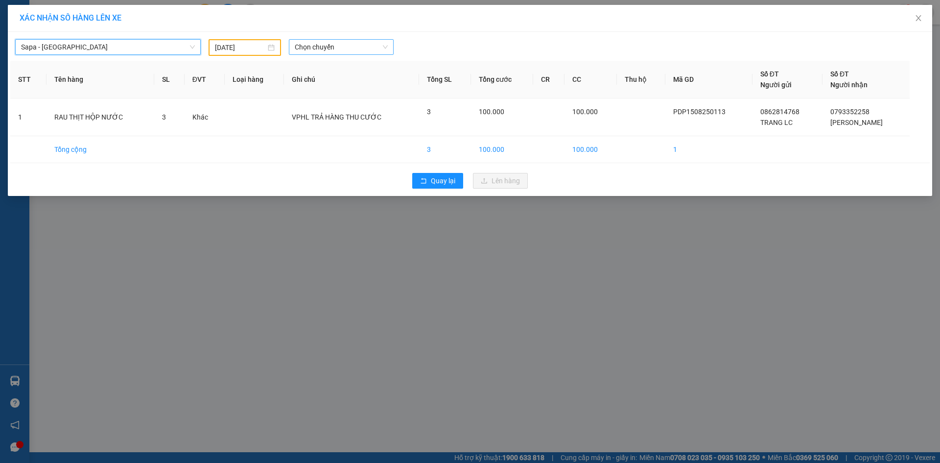
click at [336, 44] on span "Chọn chuyến" at bounding box center [341, 47] width 93 height 15
click at [82, 48] on span "Sapa - Hà Nội" at bounding box center [108, 47] width 174 height 15
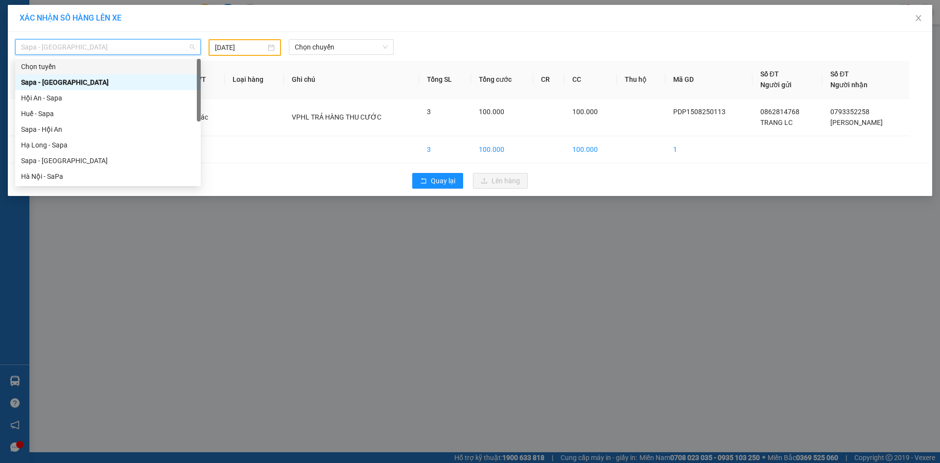
click at [81, 70] on div "Chọn tuyến" at bounding box center [108, 66] width 174 height 11
click at [91, 49] on span "Chọn tuyến" at bounding box center [108, 47] width 174 height 15
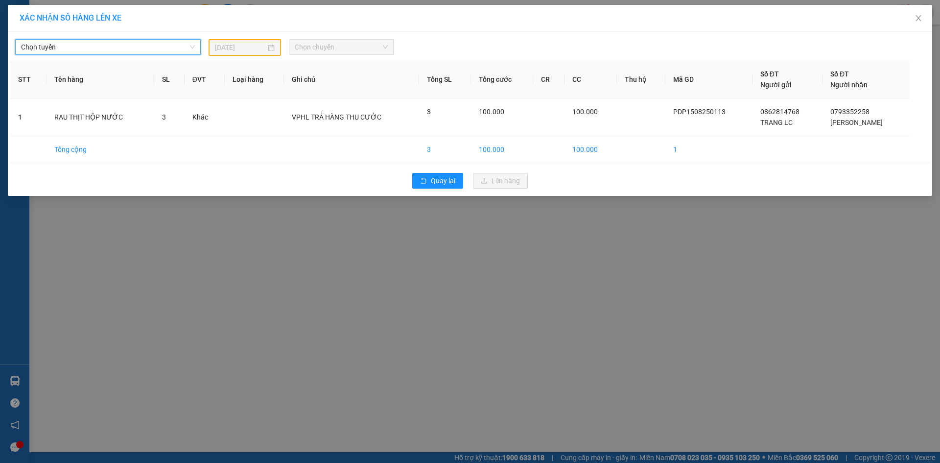
click at [128, 45] on span "Chọn tuyến" at bounding box center [108, 47] width 174 height 15
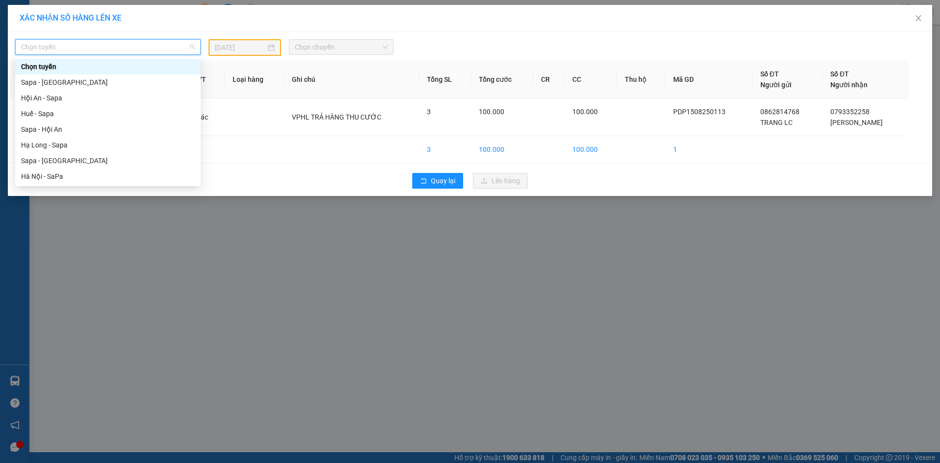
click at [180, 48] on span "Chọn tuyến" at bounding box center [108, 47] width 174 height 15
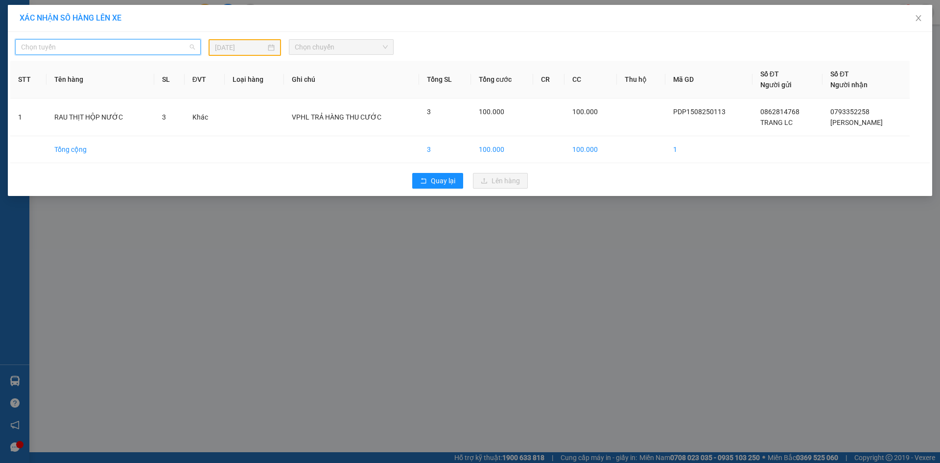
click at [146, 46] on span "Chọn tuyến" at bounding box center [108, 47] width 174 height 15
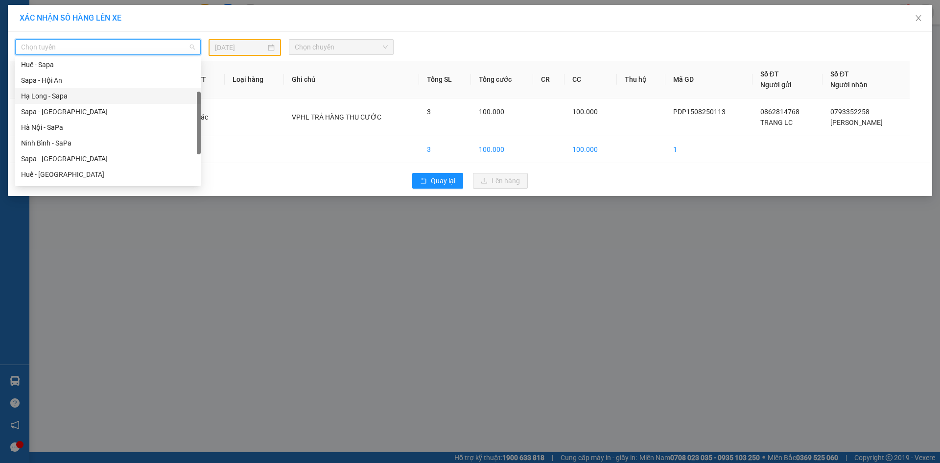
scroll to position [94, 0]
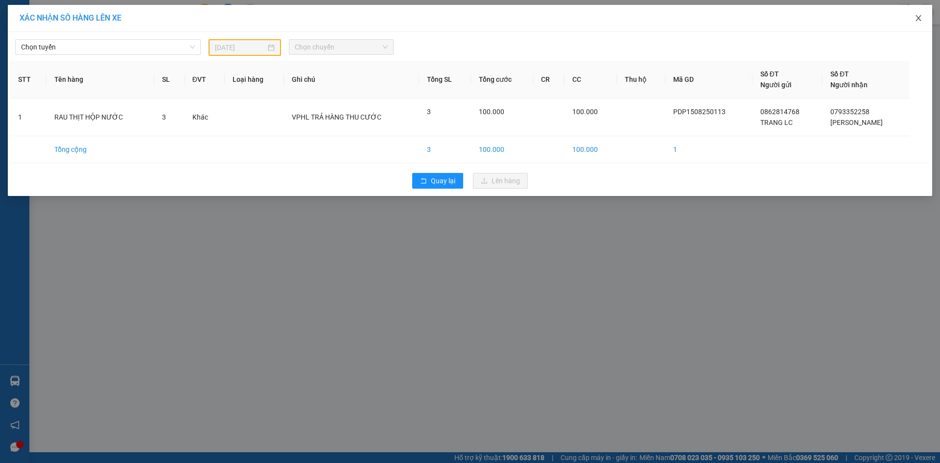
click at [919, 20] on icon "close" at bounding box center [918, 18] width 8 height 8
